Goal: Find specific page/section: Find specific page/section

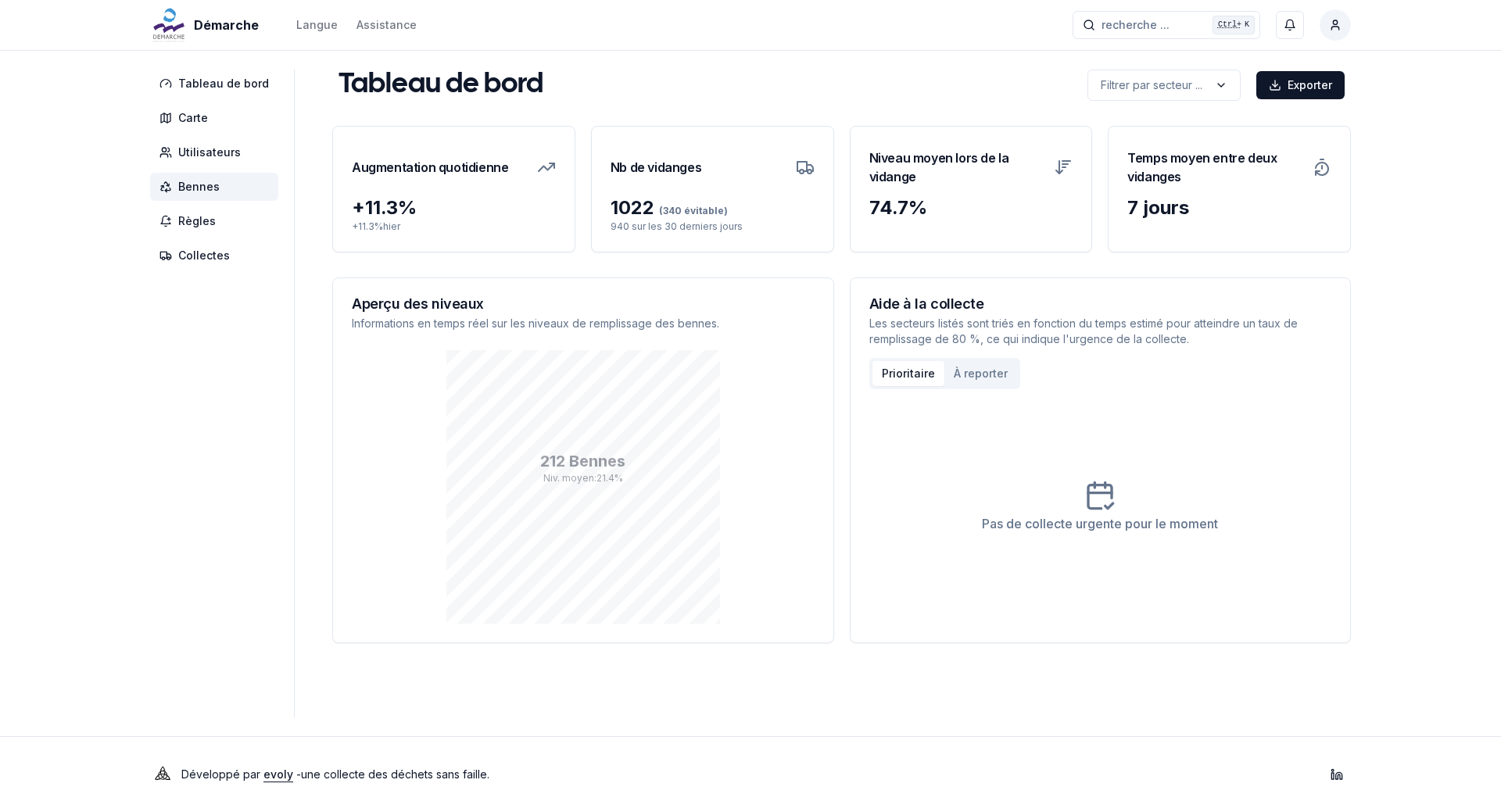
click at [212, 197] on span "Bennes" at bounding box center [214, 186] width 128 height 28
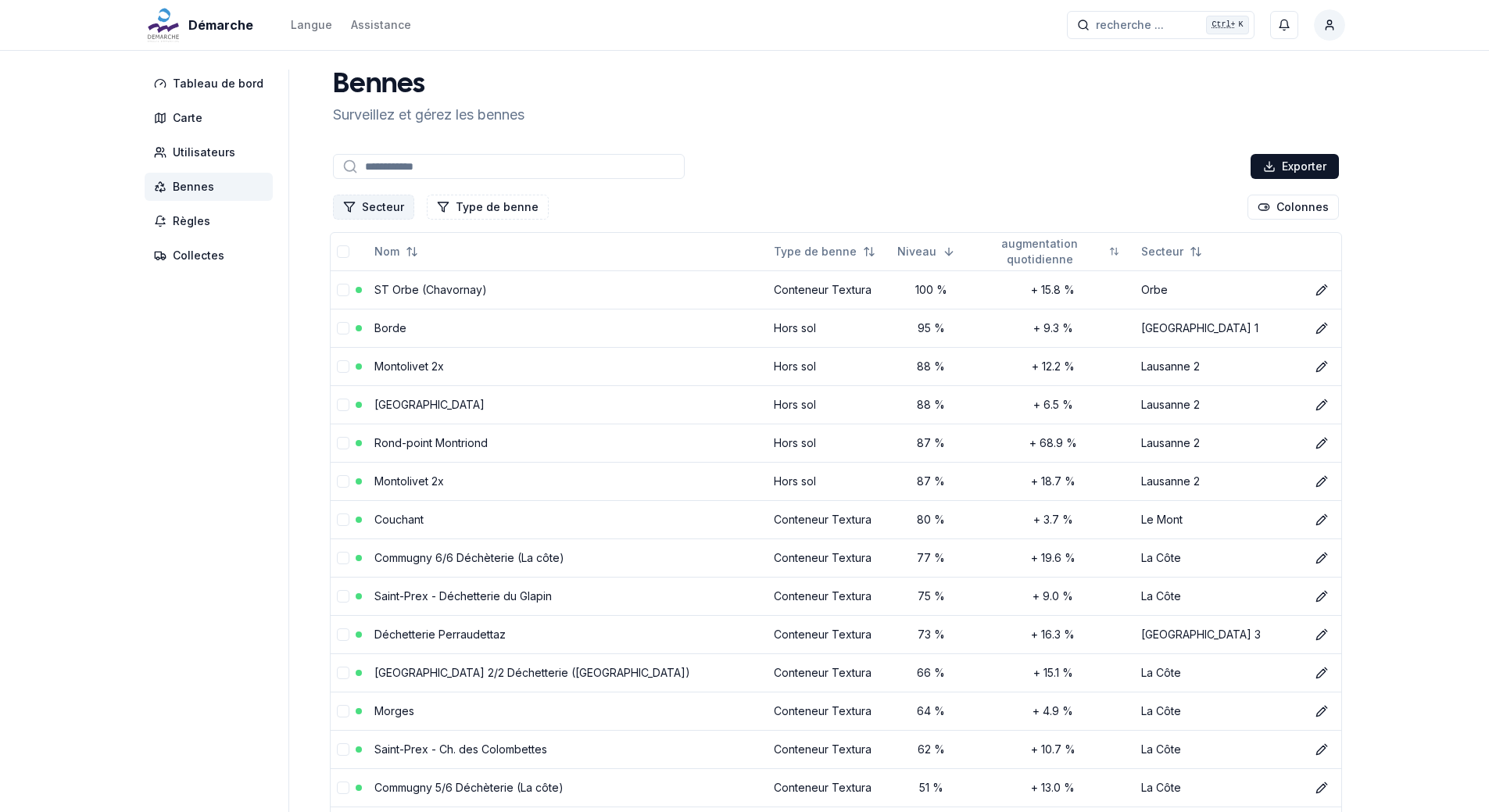
click at [374, 212] on button "Secteur" at bounding box center [374, 207] width 81 height 25
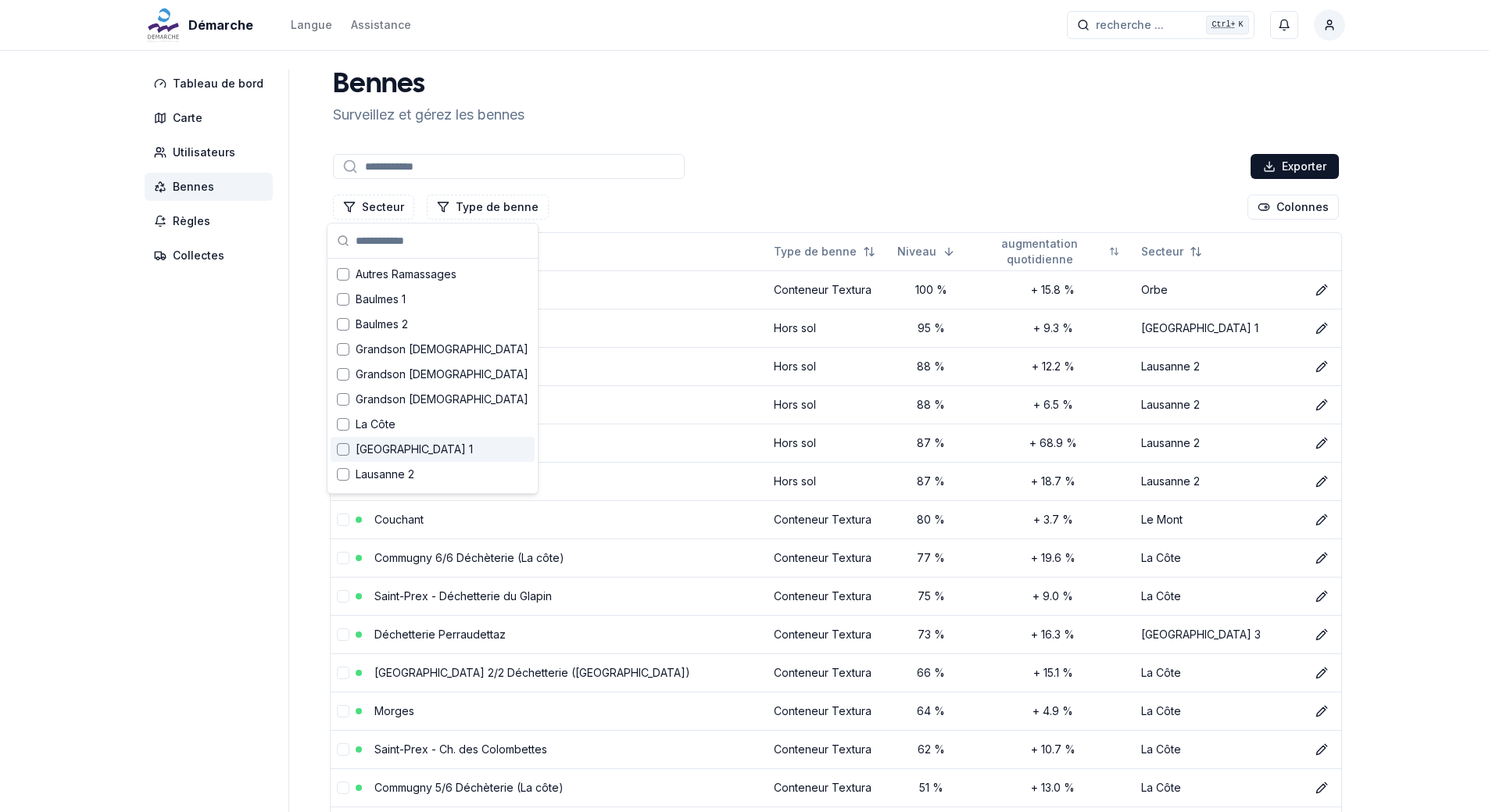
click at [344, 451] on div "Suggestions" at bounding box center [343, 449] width 13 height 13
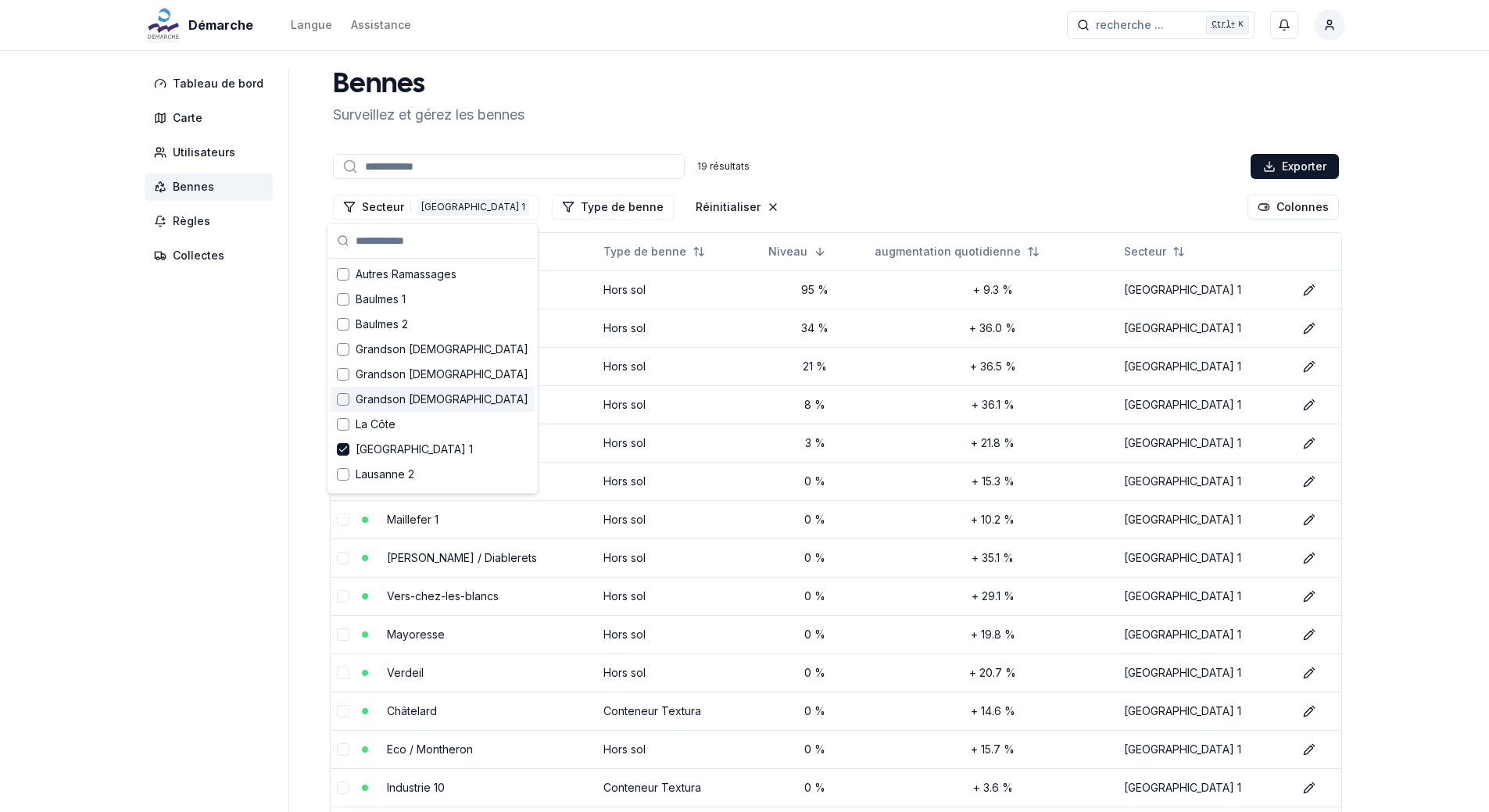
click at [900, 109] on div "[PERSON_NAME] et gérez les bennes" at bounding box center [835, 97] width 1018 height 57
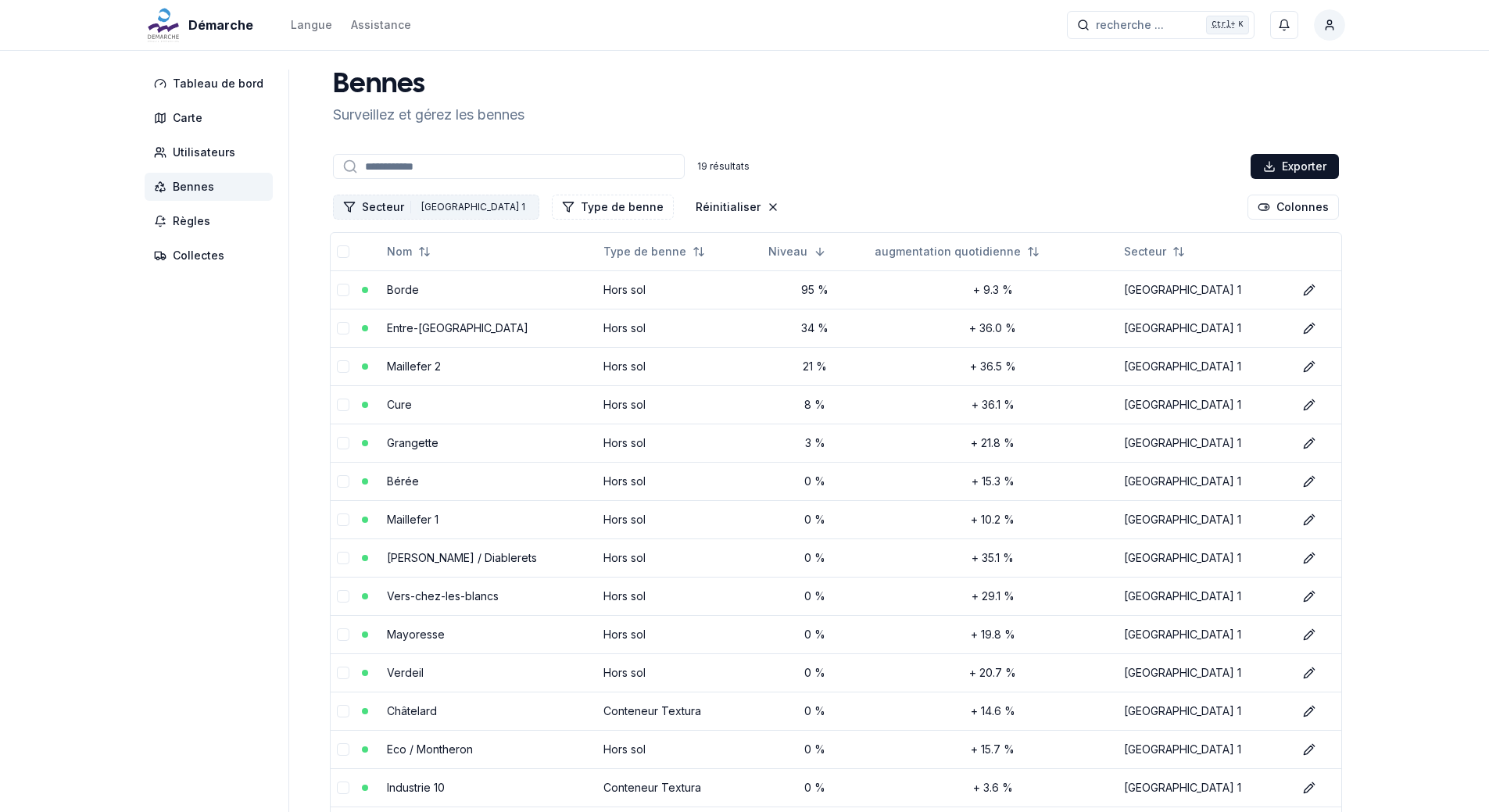
click at [426, 210] on div "[GEOGRAPHIC_DATA] 1" at bounding box center [474, 207] width 112 height 17
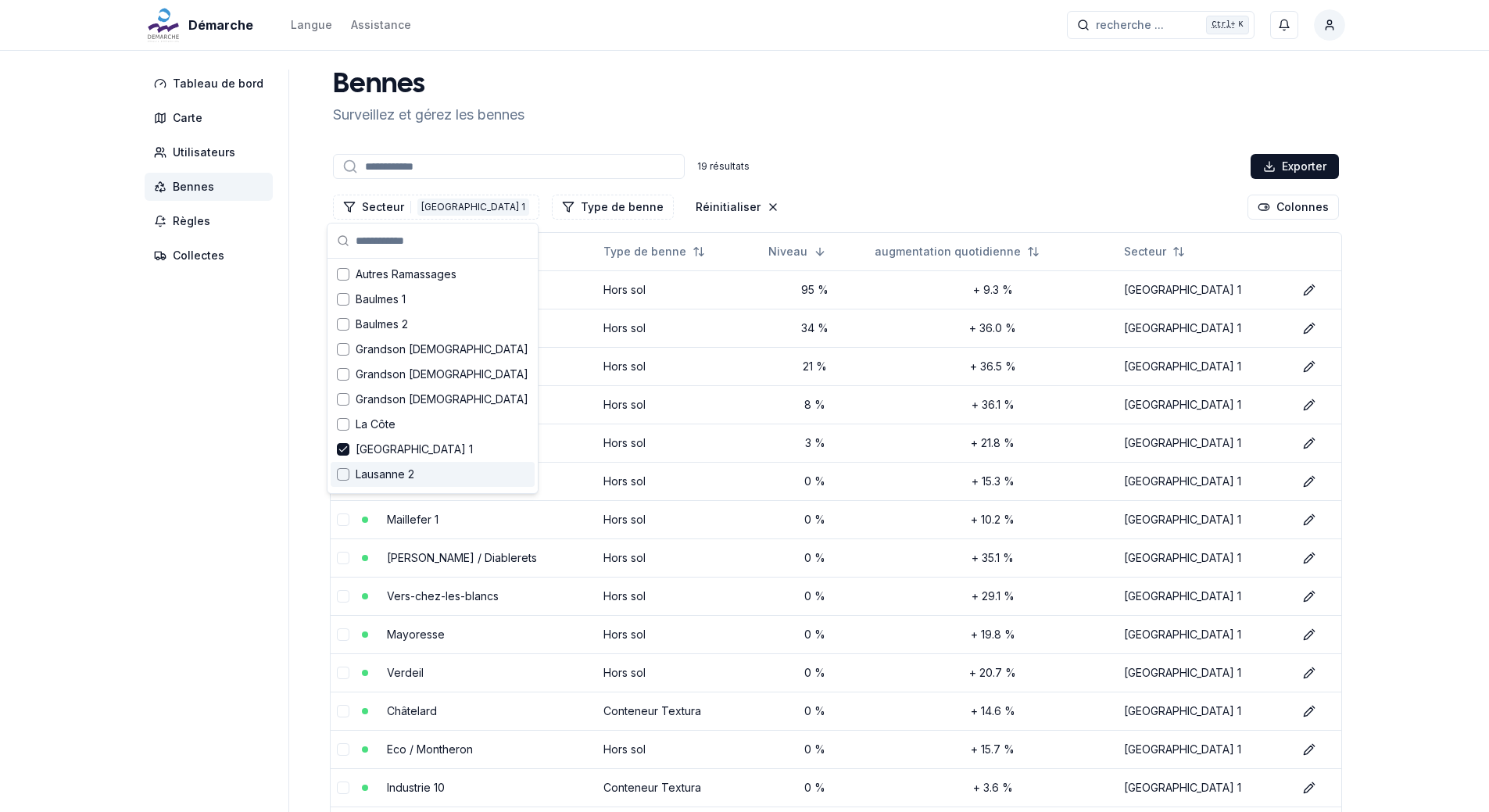
click at [341, 476] on div "Suggestions" at bounding box center [343, 474] width 13 height 13
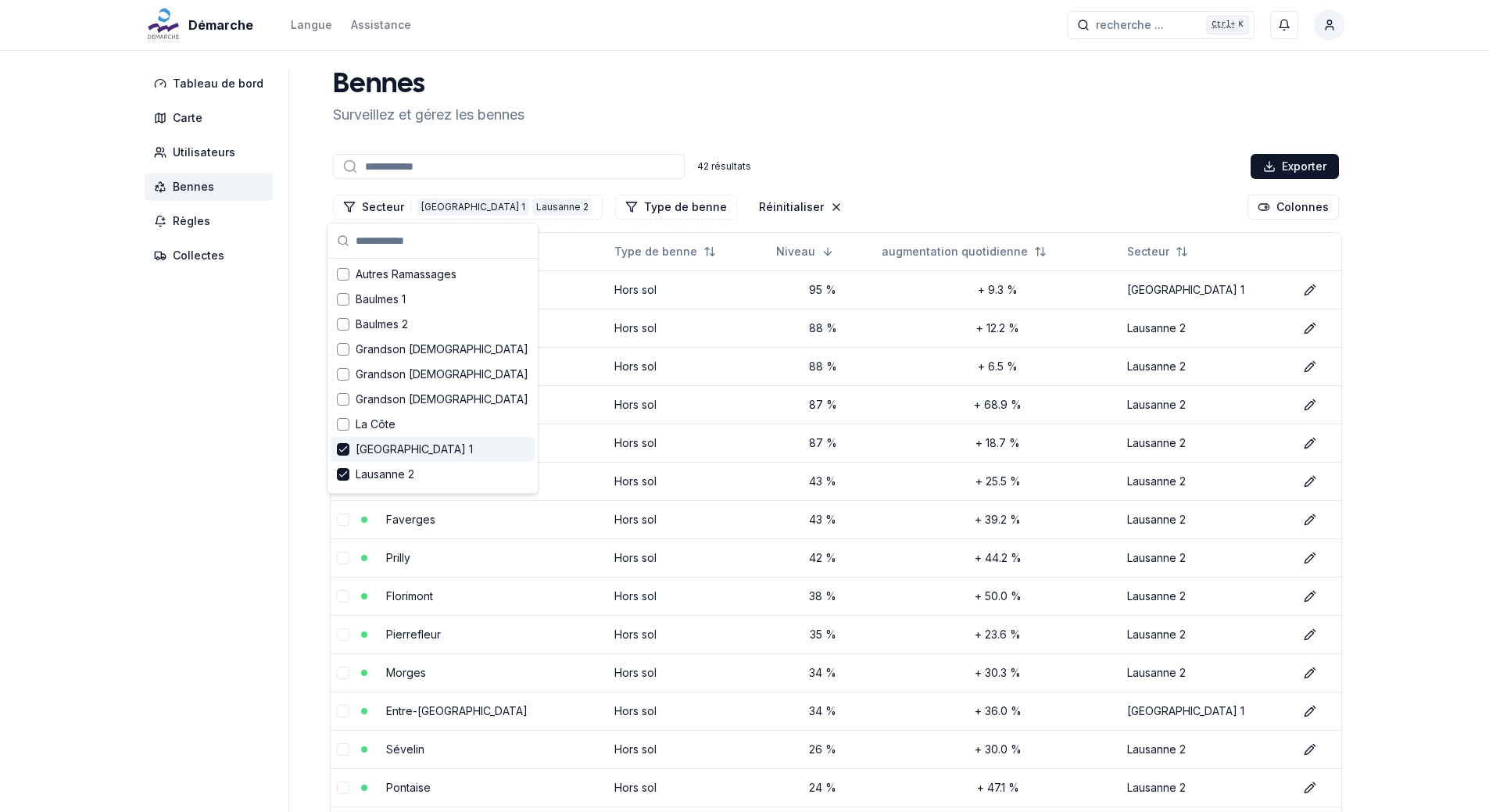
click at [344, 455] on icon "Suggestions" at bounding box center [343, 449] width 11 height 13
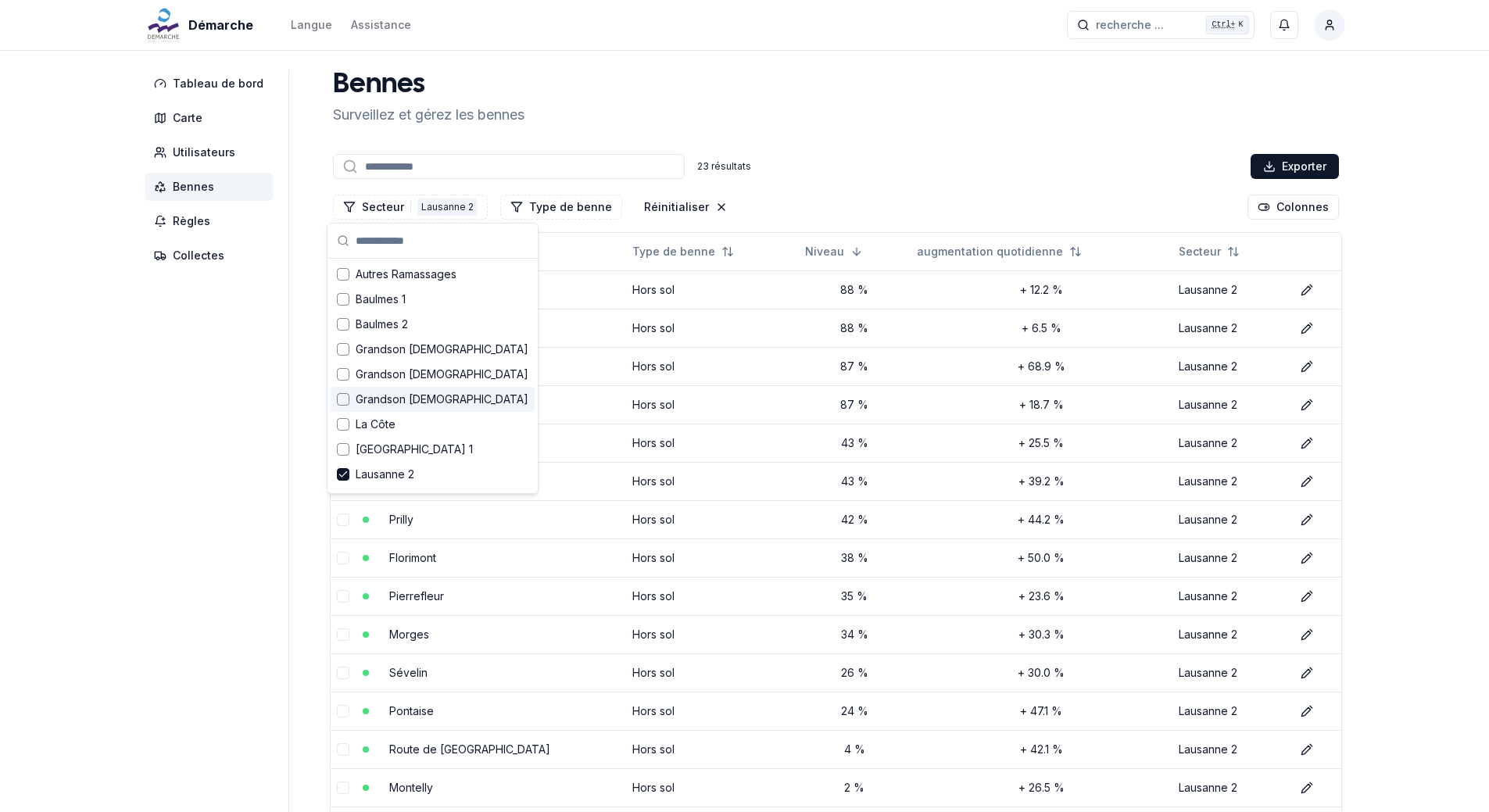
click at [945, 88] on div "[PERSON_NAME] et gérez les bennes" at bounding box center [835, 97] width 1018 height 57
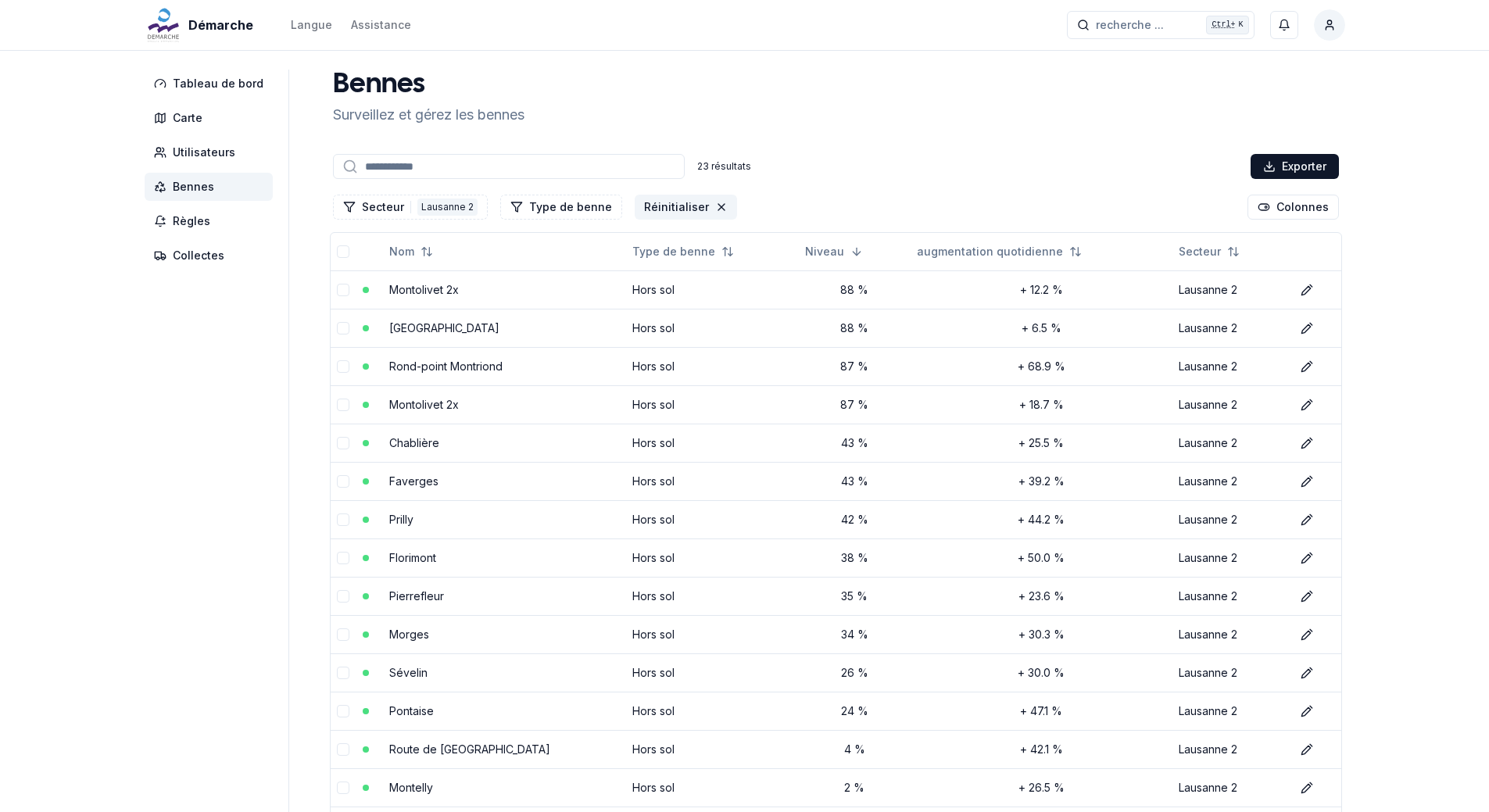
click at [665, 210] on button "Réinitialiser" at bounding box center [686, 207] width 103 height 25
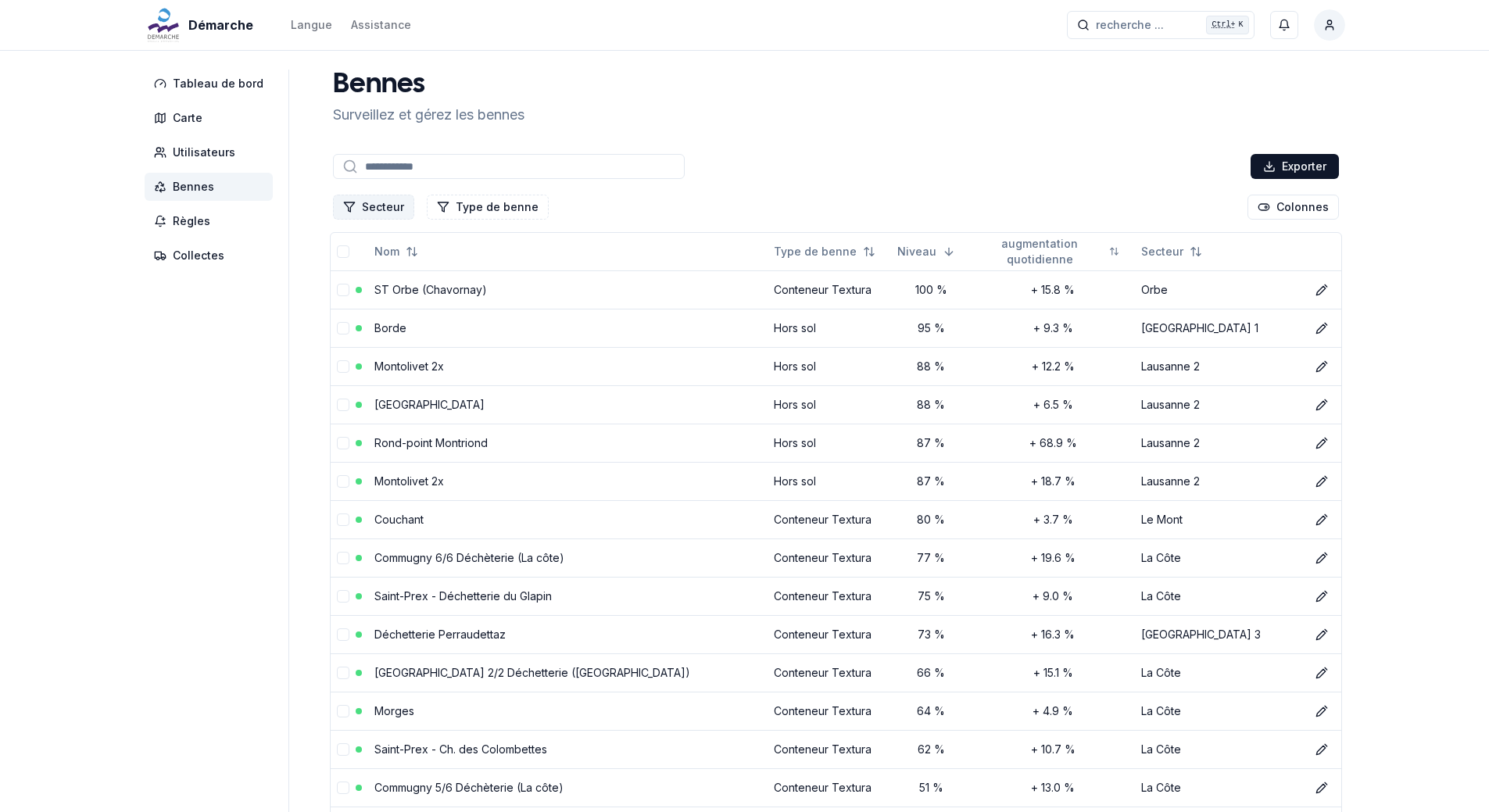
click at [365, 209] on button "Secteur" at bounding box center [374, 207] width 81 height 25
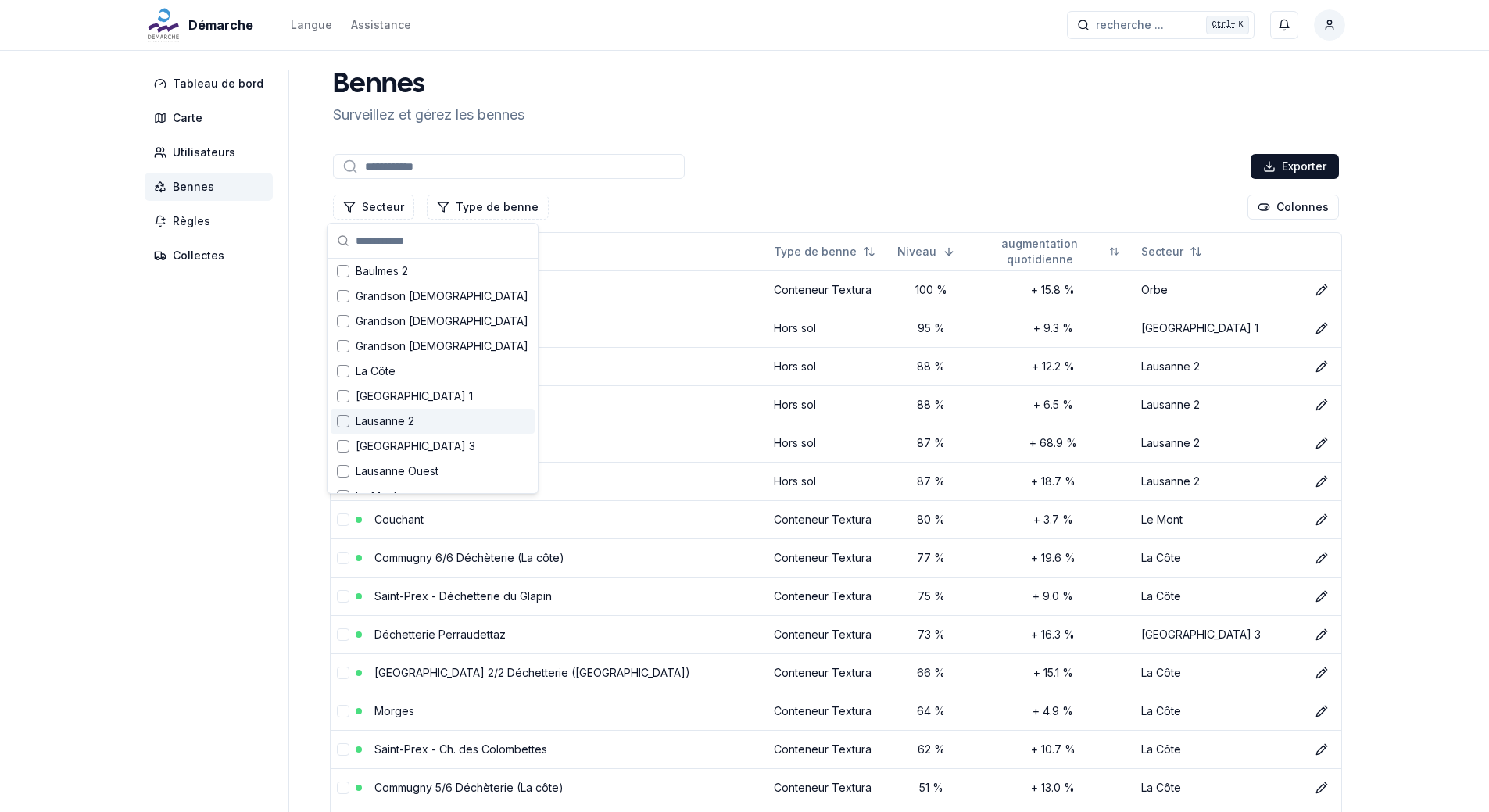
scroll to position [78, 0]
click at [339, 423] on div "Suggestions" at bounding box center [343, 421] width 13 height 13
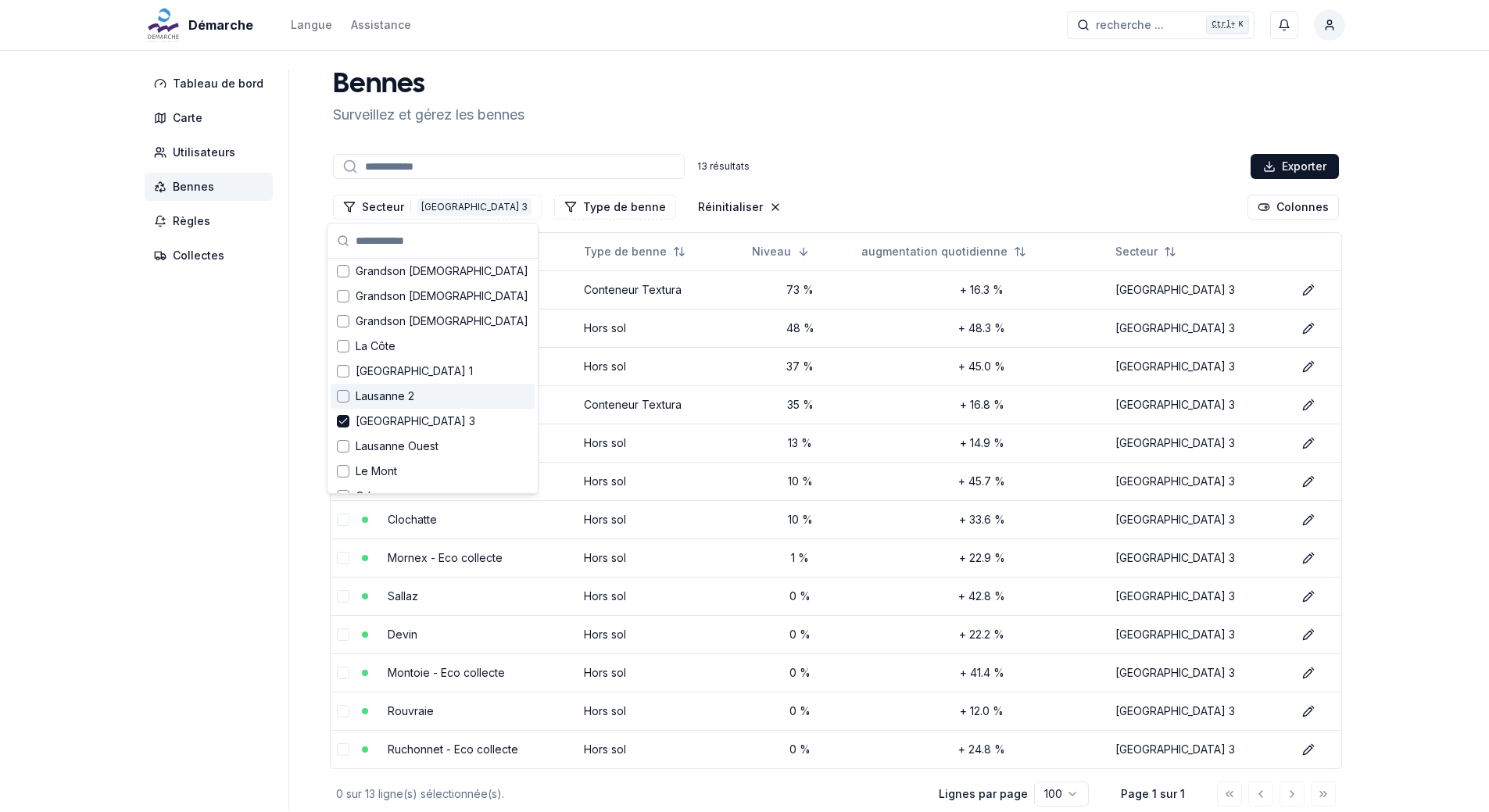
click at [994, 126] on div "Bennes Surveillez et gérez les bennes 13 résultats Exporter Secteur 1 [GEOGRAPH…" at bounding box center [835, 439] width 1018 height 740
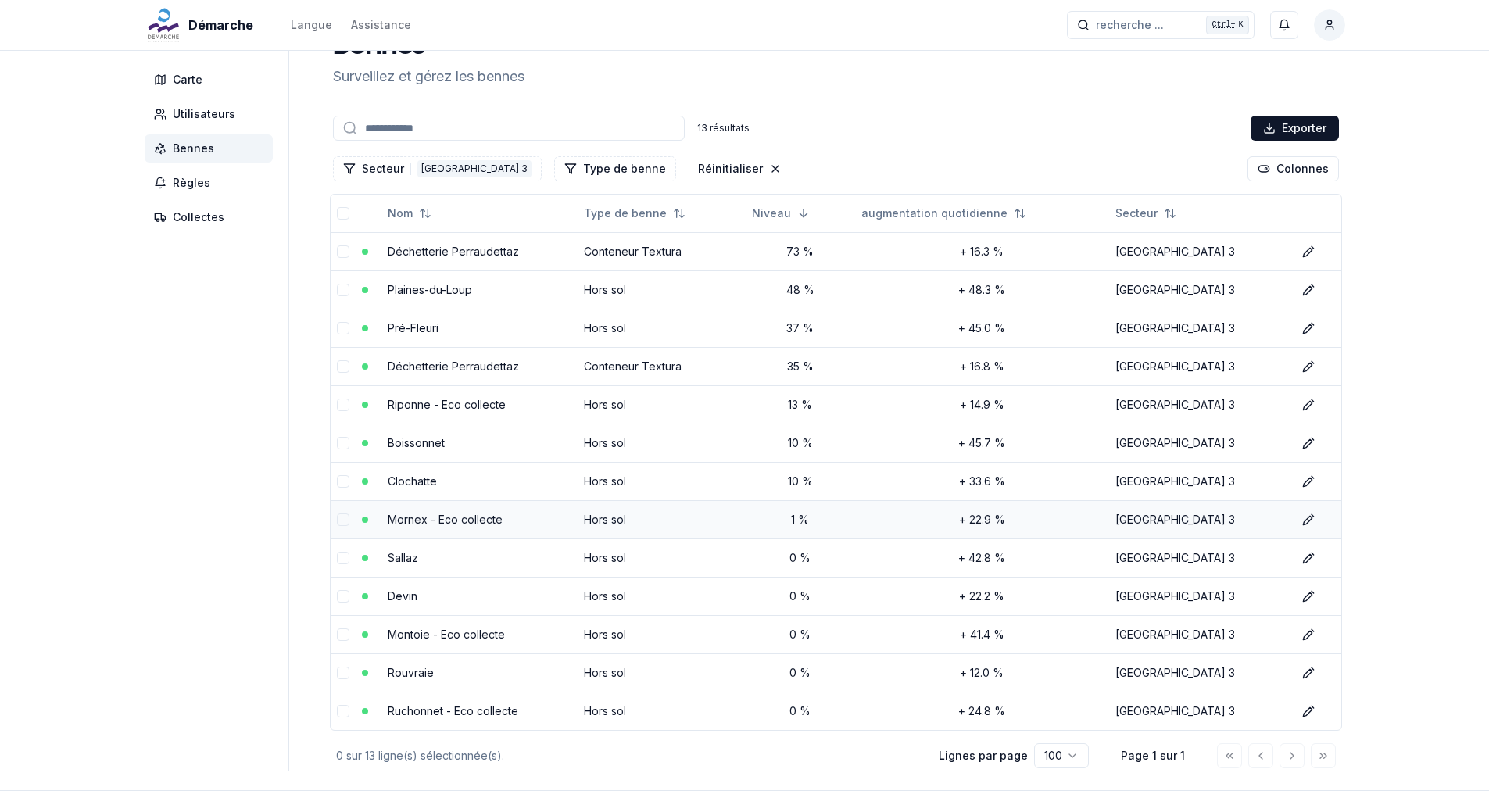
scroll to position [14, 0]
